Goal: Communication & Community: Connect with others

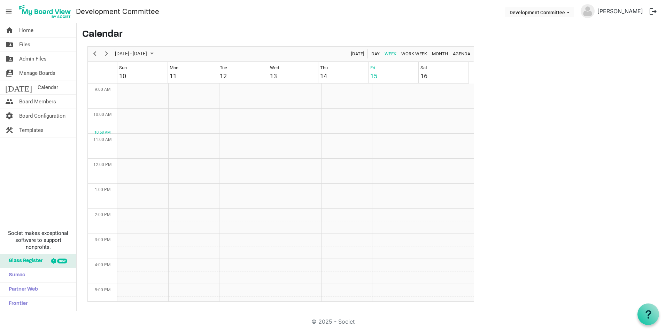
scroll to position [226, 0]
click at [34, 74] on span "Manage Boards" at bounding box center [37, 73] width 36 height 14
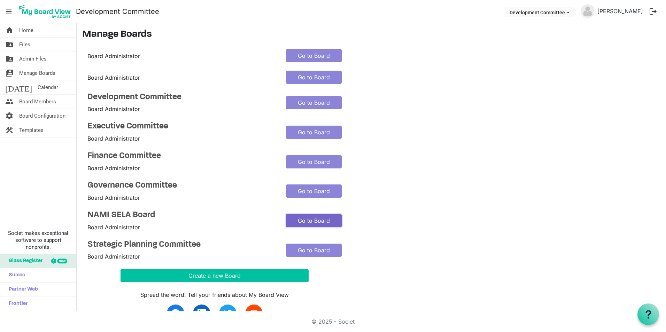
click at [319, 217] on link "Go to Board" at bounding box center [314, 220] width 56 height 13
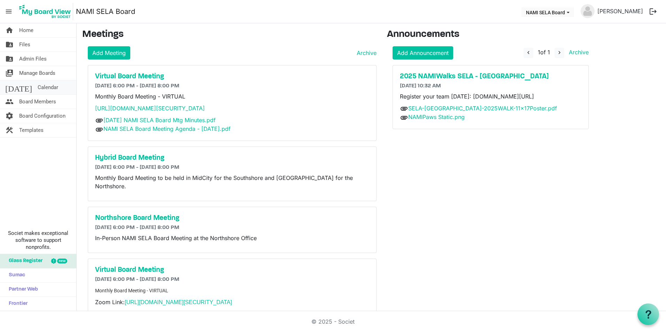
click at [38, 87] on span "Calendar" at bounding box center [48, 87] width 21 height 14
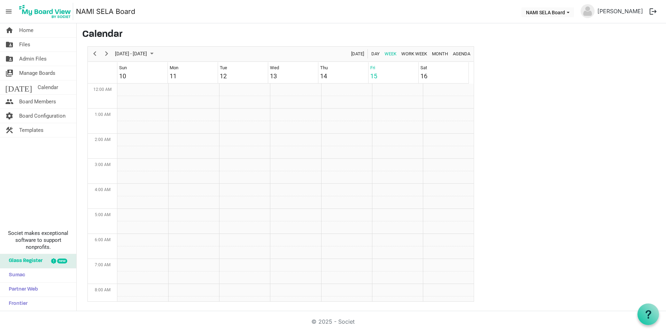
scroll to position [226, 0]
click at [105, 53] on span "Next" at bounding box center [106, 53] width 8 height 9
click at [35, 31] on link "home Home" at bounding box center [38, 30] width 76 height 14
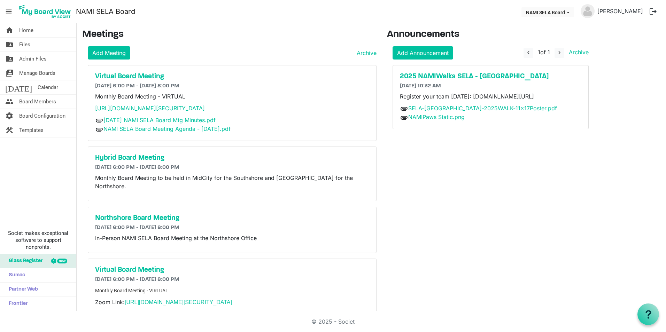
click at [656, 11] on button "logout" at bounding box center [653, 11] width 15 height 15
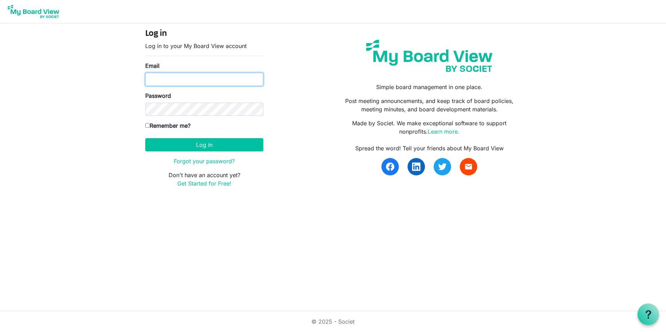
type input "[EMAIL_ADDRESS][DOMAIN_NAME]"
click at [165, 125] on label "Remember me?" at bounding box center [167, 126] width 45 height 8
click at [150, 125] on input "Remember me?" at bounding box center [147, 125] width 5 height 5
checkbox input "true"
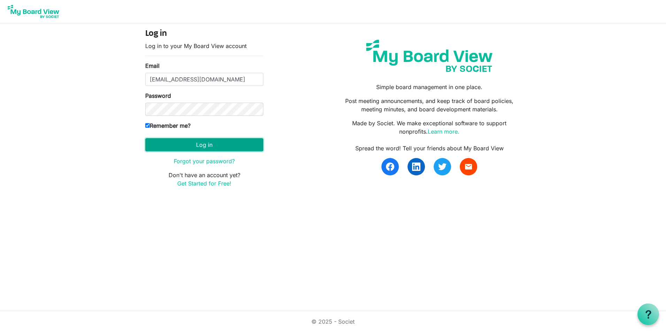
click at [179, 145] on button "Log in" at bounding box center [204, 144] width 118 height 13
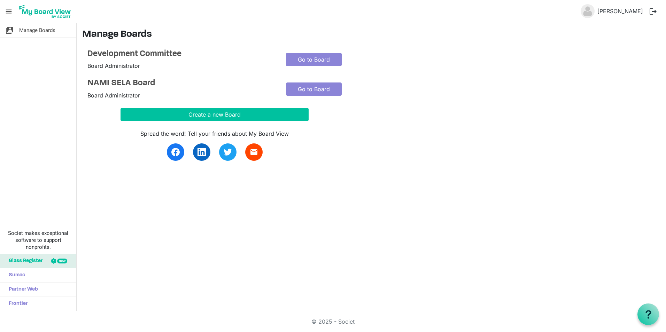
click at [12, 13] on span "menu" at bounding box center [8, 11] width 13 height 13
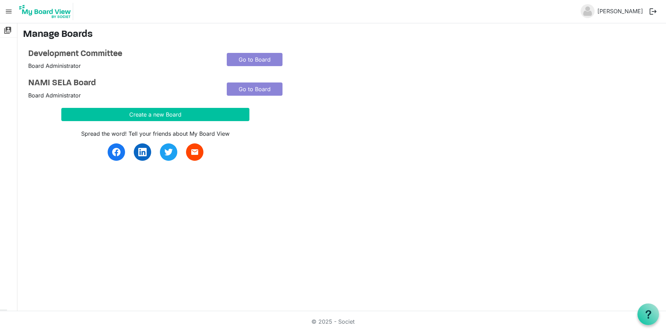
click at [7, 13] on span "menu" at bounding box center [8, 11] width 13 height 13
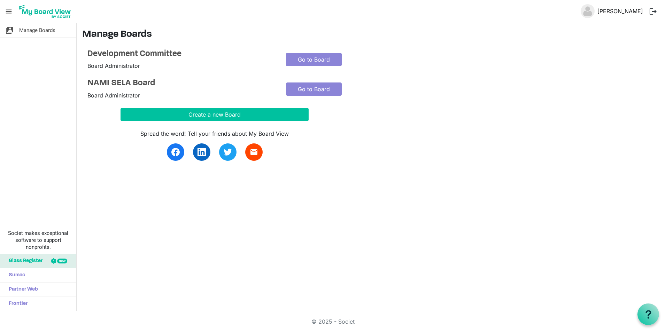
click at [613, 9] on link "[PERSON_NAME]" at bounding box center [620, 11] width 51 height 14
click at [333, 93] on link "Go to Board" at bounding box center [314, 89] width 56 height 13
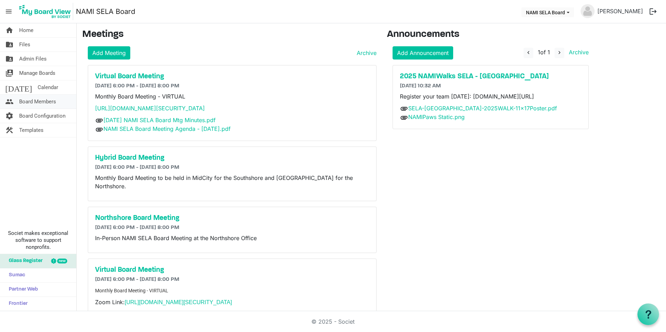
click at [37, 100] on span "Board Members" at bounding box center [37, 102] width 37 height 14
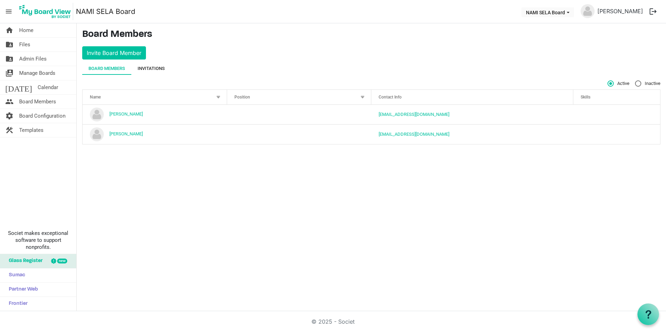
click at [167, 68] on div "Invitations" at bounding box center [151, 68] width 40 height 13
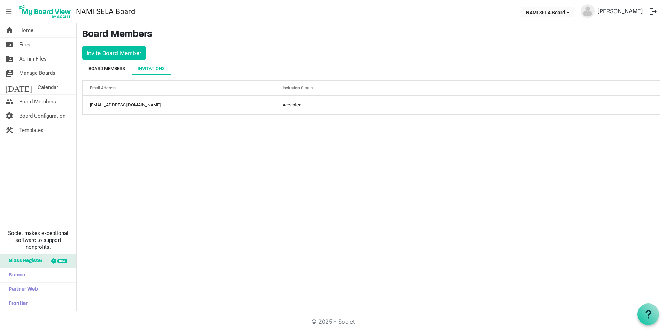
click at [118, 70] on div "Board Members" at bounding box center [106, 68] width 37 height 7
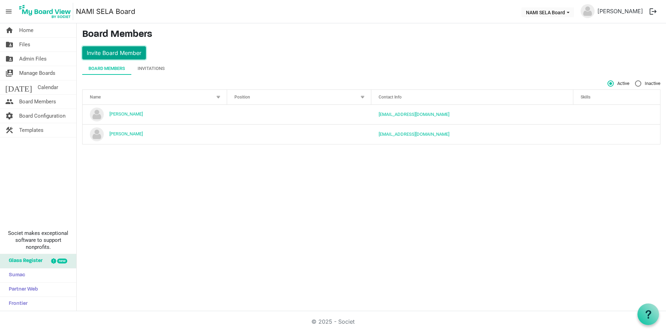
click at [111, 52] on button "Invite Board Member" at bounding box center [114, 52] width 64 height 13
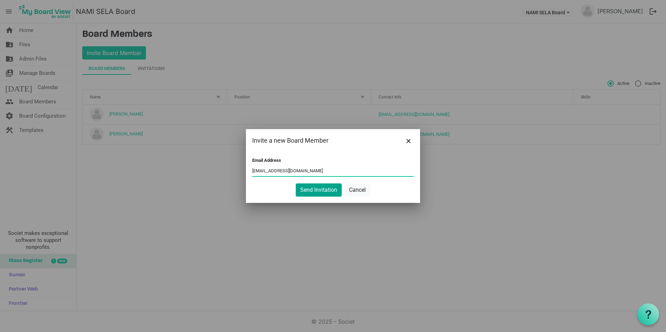
type input "[EMAIL_ADDRESS][DOMAIN_NAME]"
click at [306, 191] on button "Send Invitation" at bounding box center [319, 190] width 46 height 13
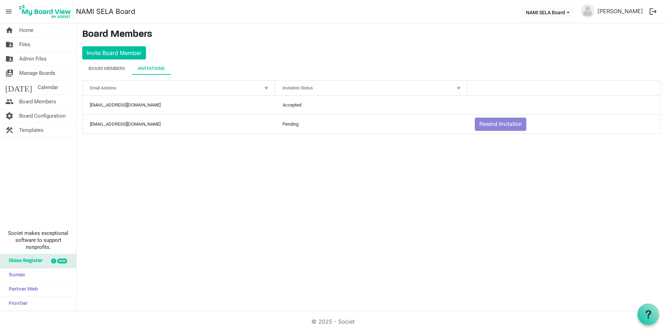
click at [462, 215] on div "home Home folder_shared Files folder_shared Admin Files switch_account Manage B…" at bounding box center [333, 167] width 666 height 288
